Goal: Transaction & Acquisition: Purchase product/service

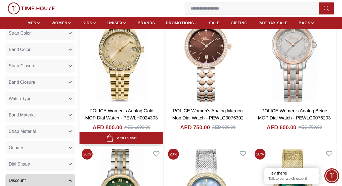
scroll to position [264, 0]
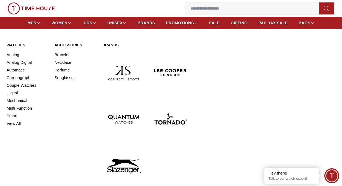
click at [288, 83] on div "Watches Analog Analog Digital Automatic Chronograph Couple Watches Digital Mech…" at bounding box center [171, 114] width 329 height 145
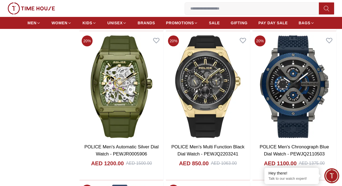
scroll to position [974, 0]
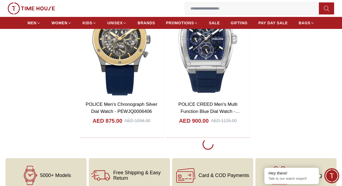
scroll to position [1148, 0]
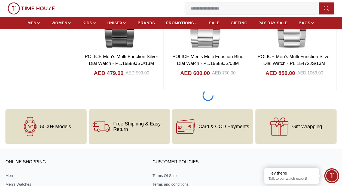
scroll to position [3158, 0]
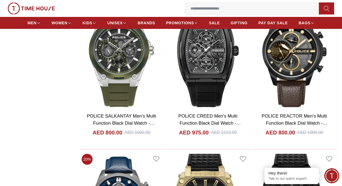
scroll to position [4581, 0]
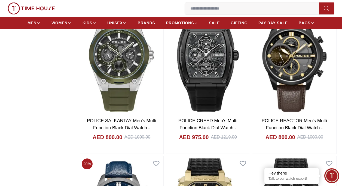
click at [148, 95] on img at bounding box center [122, 60] width 84 height 107
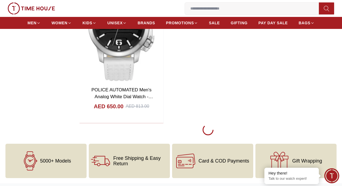
scroll to position [5183, 0]
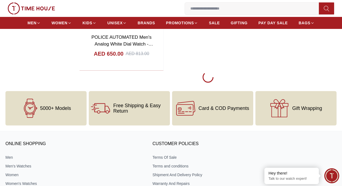
scroll to position [5262, 0]
